Goal: Information Seeking & Learning: Understand process/instructions

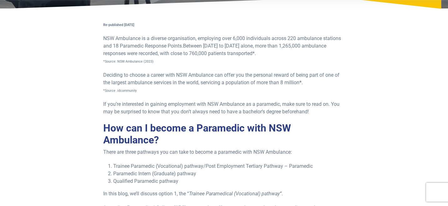
scroll to position [154, 0]
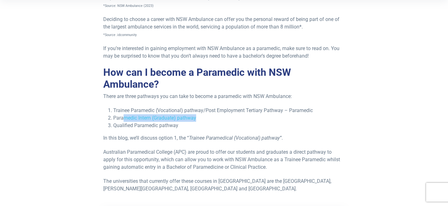
drag, startPoint x: 122, startPoint y: 115, endPoint x: 221, endPoint y: 114, distance: 98.8
click at [217, 114] on li "Paramedic Intern (Graduate) pathway" at bounding box center [228, 118] width 231 height 8
click at [221, 114] on li "Paramedic Intern (Graduate) pathway" at bounding box center [228, 118] width 231 height 8
drag, startPoint x: 170, startPoint y: 106, endPoint x: 249, endPoint y: 105, distance: 78.2
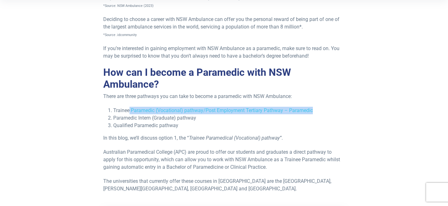
drag, startPoint x: 324, startPoint y: 110, endPoint x: 128, endPoint y: 108, distance: 195.7
click at [128, 108] on li "Trainee Paramedic (Vocational) pathway/Post Employment Tertiary Pathway – Param…" at bounding box center [228, 111] width 231 height 8
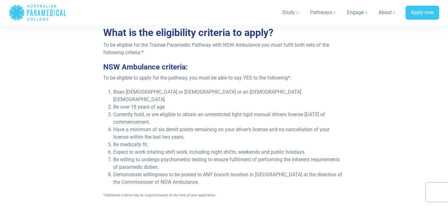
scroll to position [887, 0]
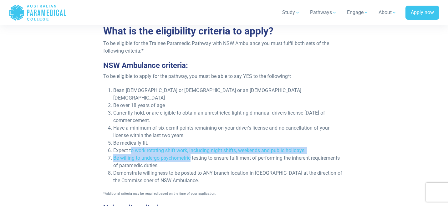
drag, startPoint x: 132, startPoint y: 142, endPoint x: 195, endPoint y: 149, distance: 64.2
click at [195, 149] on ol "Be an [DEMOGRAPHIC_DATA] or [DEMOGRAPHIC_DATA] Citizen or an [DEMOGRAPHIC_DATA]…" at bounding box center [223, 136] width 241 height 98
click at [195, 154] on li "Be willing to undergo psychometric testing to ensure fulfilment of performing t…" at bounding box center [228, 161] width 231 height 15
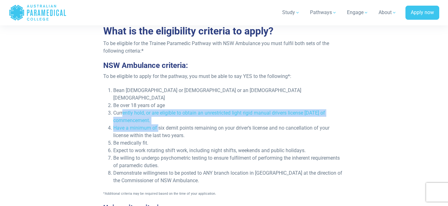
drag, startPoint x: 124, startPoint y: 102, endPoint x: 169, endPoint y: 127, distance: 51.8
click at [168, 127] on ol "Be an [DEMOGRAPHIC_DATA] or [DEMOGRAPHIC_DATA] Citizen or an [DEMOGRAPHIC_DATA]…" at bounding box center [223, 136] width 241 height 98
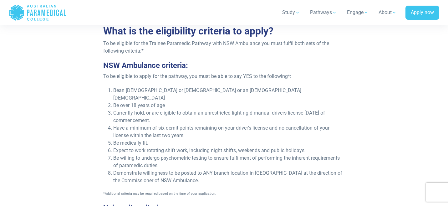
click at [169, 127] on li "Have a minimum of six demit points remaining on your driver’s license and no ca…" at bounding box center [228, 131] width 231 height 15
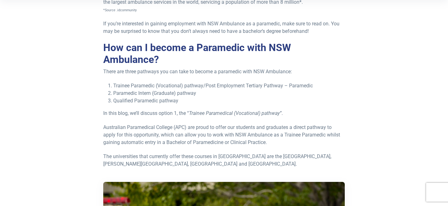
scroll to position [181, 0]
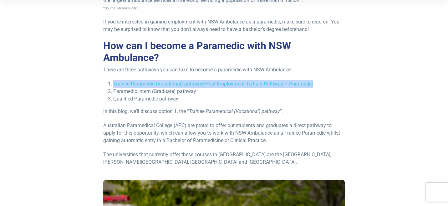
drag, startPoint x: 320, startPoint y: 82, endPoint x: 221, endPoint y: 75, distance: 99.4
click at [287, 85] on li "Trainee Paramedic (Vocational) pathway/Post Employment Tertiary Pathway – Param…" at bounding box center [228, 84] width 231 height 8
drag, startPoint x: 287, startPoint y: 84, endPoint x: 113, endPoint y: 82, distance: 174.1
click at [113, 82] on li "Trainee Paramedic (Vocational) pathway/Post Employment Tertiary Pathway – Param…" at bounding box center [228, 84] width 231 height 8
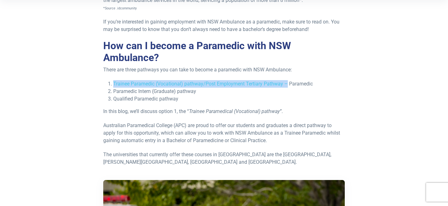
copy li "Trainee Paramedic (Vocational) pathway/Post Employment Tertiary Pathway –"
